Goal: Task Accomplishment & Management: Use online tool/utility

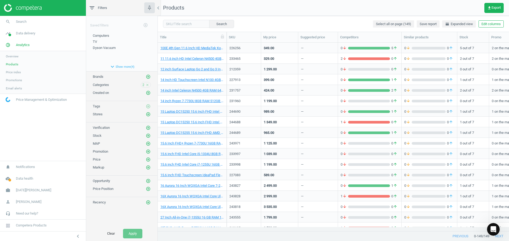
scroll to position [181, 347]
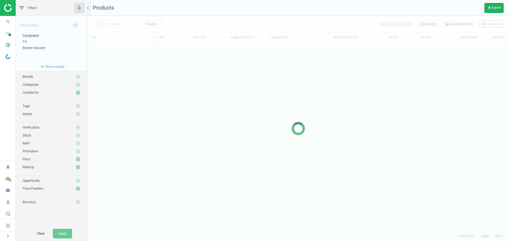
scroll to position [181, 418]
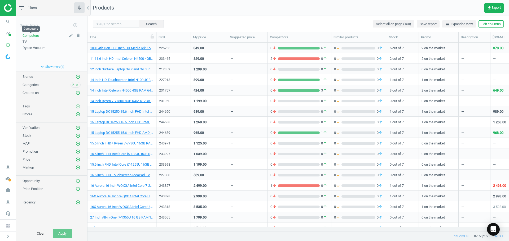
click at [30, 36] on span "Computers" at bounding box center [31, 36] width 16 height 4
click at [61, 232] on button "Apply" at bounding box center [62, 234] width 19 height 10
click at [492, 10] on span "get_app Export" at bounding box center [494, 8] width 14 height 4
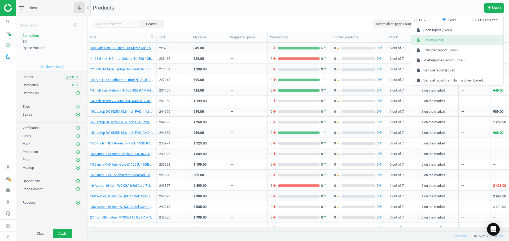
click at [469, 37] on button "insert_drive_file Report (Excel)" at bounding box center [457, 40] width 92 height 10
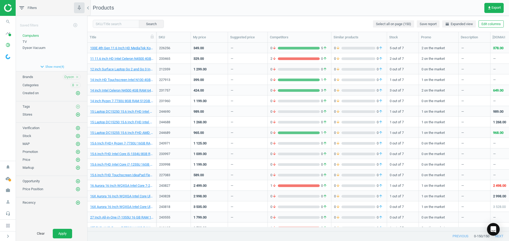
click at [59, 222] on div "Saved filters add_circle_outline Computers edit delete TV edit delete Dyson Vac…" at bounding box center [51, 121] width 71 height 211
click at [489, 5] on button "get_app Export" at bounding box center [493, 8] width 19 height 10
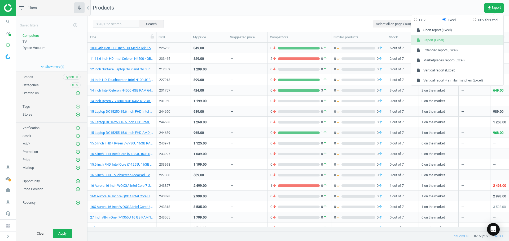
click at [463, 38] on button "insert_drive_file Report (Excel)" at bounding box center [457, 40] width 92 height 10
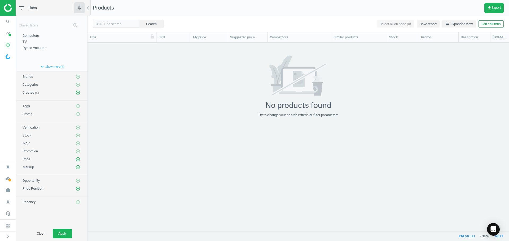
scroll to position [181, 418]
click at [6, 44] on icon "pie_chart_outlined" at bounding box center [8, 45] width 10 height 10
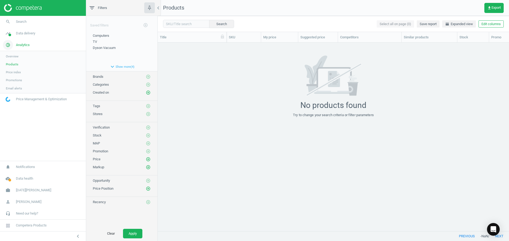
scroll to position [181, 347]
click at [13, 64] on span "Products" at bounding box center [12, 64] width 12 height 4
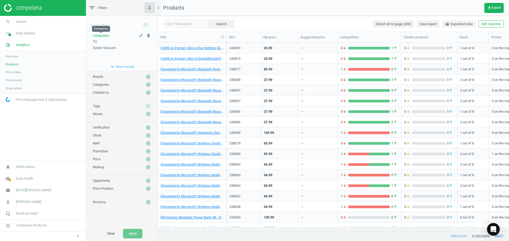
click at [100, 37] on span "Computers" at bounding box center [101, 36] width 16 height 4
click at [146, 86] on icon "close" at bounding box center [148, 86] width 4 height 4
click at [148, 84] on icon "add_circle_outline" at bounding box center [148, 85] width 5 height 5
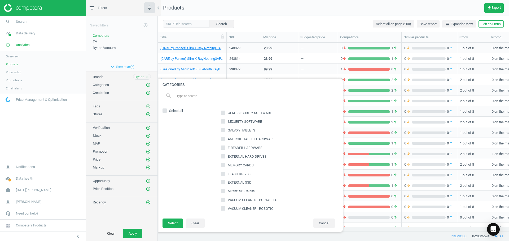
click at [183, 96] on input "text" at bounding box center [257, 96] width 163 height 8
type input "comput"
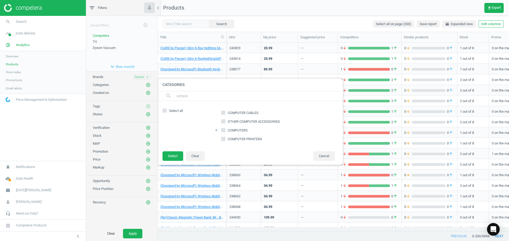
click at [225, 131] on icon at bounding box center [223, 130] width 4 height 4
click at [225, 131] on input "COMPUTERS" at bounding box center [223, 130] width 3 height 3
checkbox input "true"
click at [174, 154] on button "Select" at bounding box center [172, 157] width 21 height 10
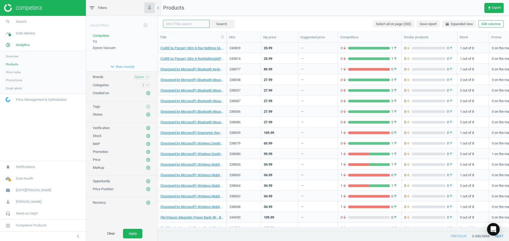
click at [179, 23] on input "text" at bounding box center [186, 24] width 46 height 8
click at [124, 11] on div "filter_list Filters" at bounding box center [121, 8] width 71 height 16
click at [106, 36] on span "Computers" at bounding box center [101, 36] width 16 height 4
click at [143, 85] on span "2" at bounding box center [143, 85] width 2 height 5
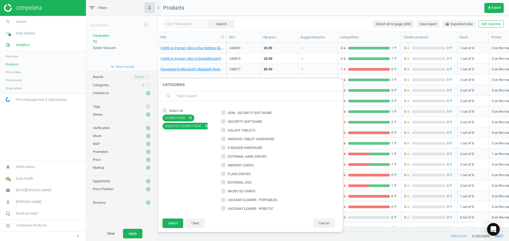
click at [191, 98] on input "text" at bounding box center [257, 96] width 163 height 8
type input "compu"
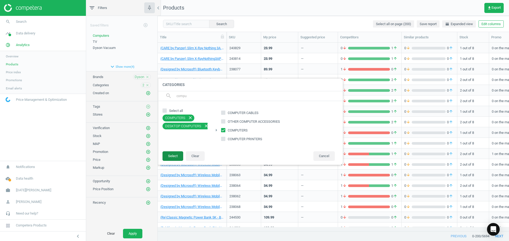
click at [173, 155] on button "Select" at bounding box center [172, 157] width 21 height 10
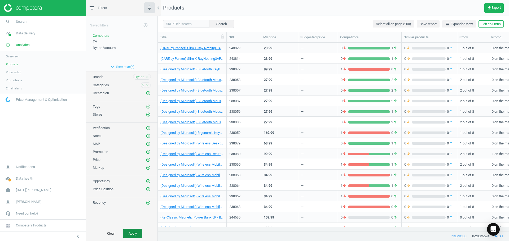
click at [137, 235] on button "Apply" at bounding box center [132, 234] width 19 height 10
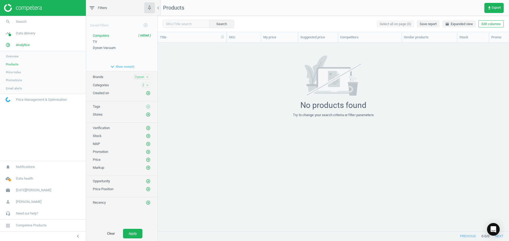
click at [148, 77] on icon "close" at bounding box center [148, 77] width 4 height 4
click at [130, 231] on button "Apply" at bounding box center [132, 234] width 19 height 10
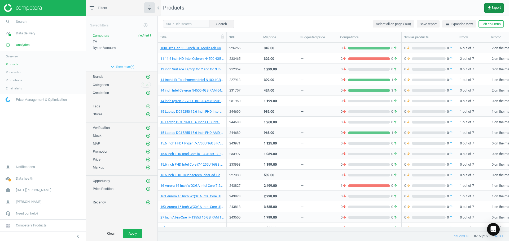
click at [486, 10] on button "get_app Export" at bounding box center [493, 8] width 19 height 10
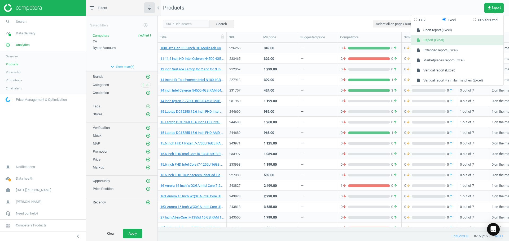
click at [459, 43] on button "insert_drive_file Report (Excel)" at bounding box center [457, 40] width 92 height 10
